Goal: Task Accomplishment & Management: Use online tool/utility

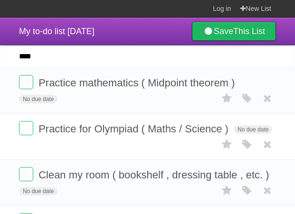
type input "****"
click input "*********" at bounding box center [0, 0] width 0 height 0
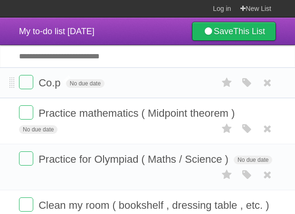
click at [47, 89] on span "Co.p" at bounding box center [50, 83] width 24 height 12
type input "**********"
click at [102, 86] on form "**********" at bounding box center [147, 83] width 257 height 16
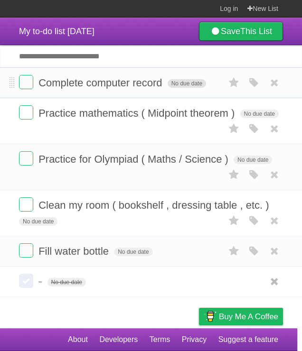
click at [195, 86] on span "No due date" at bounding box center [187, 83] width 38 height 9
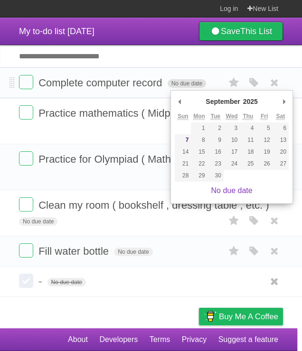
type span "[DATE]"
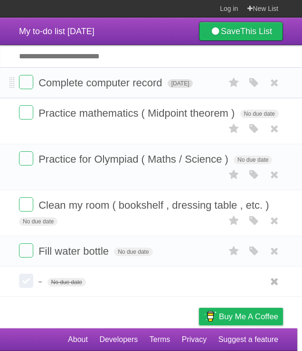
click at [193, 86] on span "[DATE]" at bounding box center [181, 83] width 26 height 9
click at [44, 214] on span "No due date" at bounding box center [38, 221] width 38 height 9
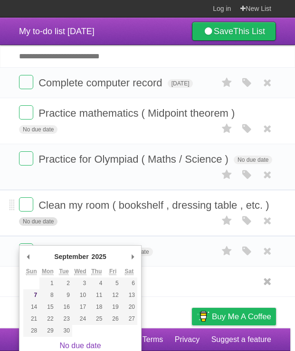
type span "[DATE]"
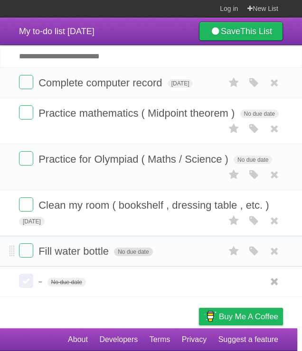
click at [144, 214] on span "No due date" at bounding box center [133, 252] width 38 height 9
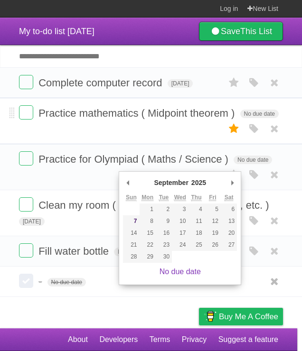
click at [240, 137] on icon at bounding box center [233, 129] width 13 height 16
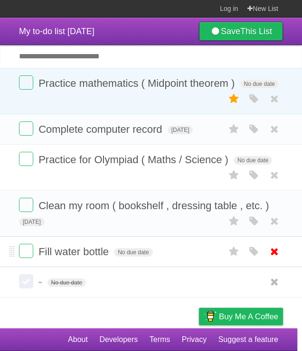
click at [274, 214] on link at bounding box center [274, 252] width 18 height 16
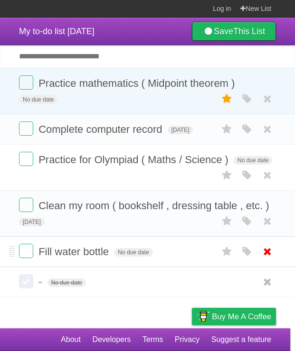
click at [265, 214] on icon at bounding box center [267, 252] width 13 height 16
click at [270, 214] on icon at bounding box center [267, 252] width 13 height 16
click at [268, 214] on icon at bounding box center [267, 252] width 13 height 16
click at [19, 214] on label at bounding box center [26, 251] width 14 height 14
click at [102, 214] on span "Fill water bottle" at bounding box center [74, 252] width 73 height 12
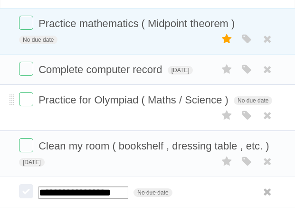
scroll to position [138, 0]
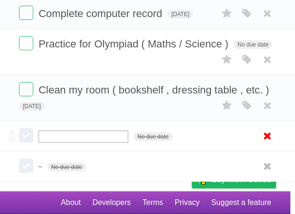
click at [261, 141] on icon at bounding box center [267, 136] width 13 height 16
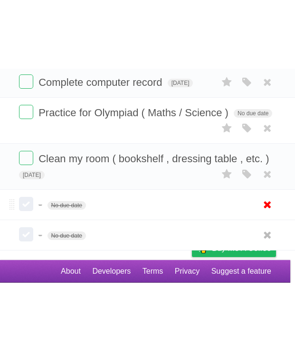
scroll to position [0, 0]
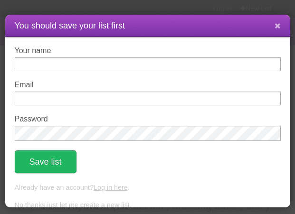
click at [274, 27] on icon at bounding box center [277, 26] width 6 height 8
